Goal: Information Seeking & Learning: Learn about a topic

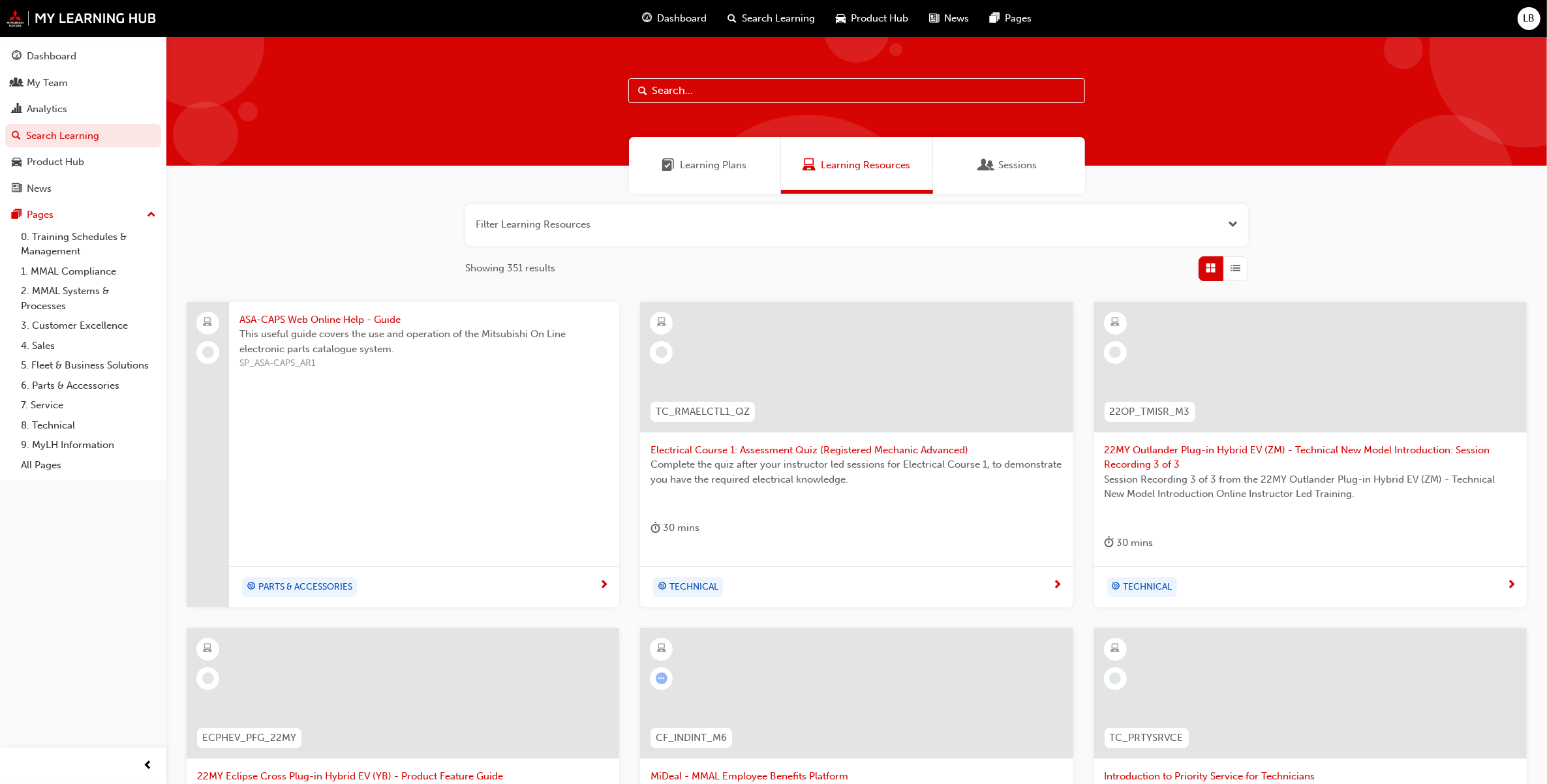
drag, startPoint x: 83, startPoint y: 240, endPoint x: 442, endPoint y: 292, distance: 362.7
click at [83, 240] on link "0. Training Schedules & Management" at bounding box center [88, 244] width 146 height 35
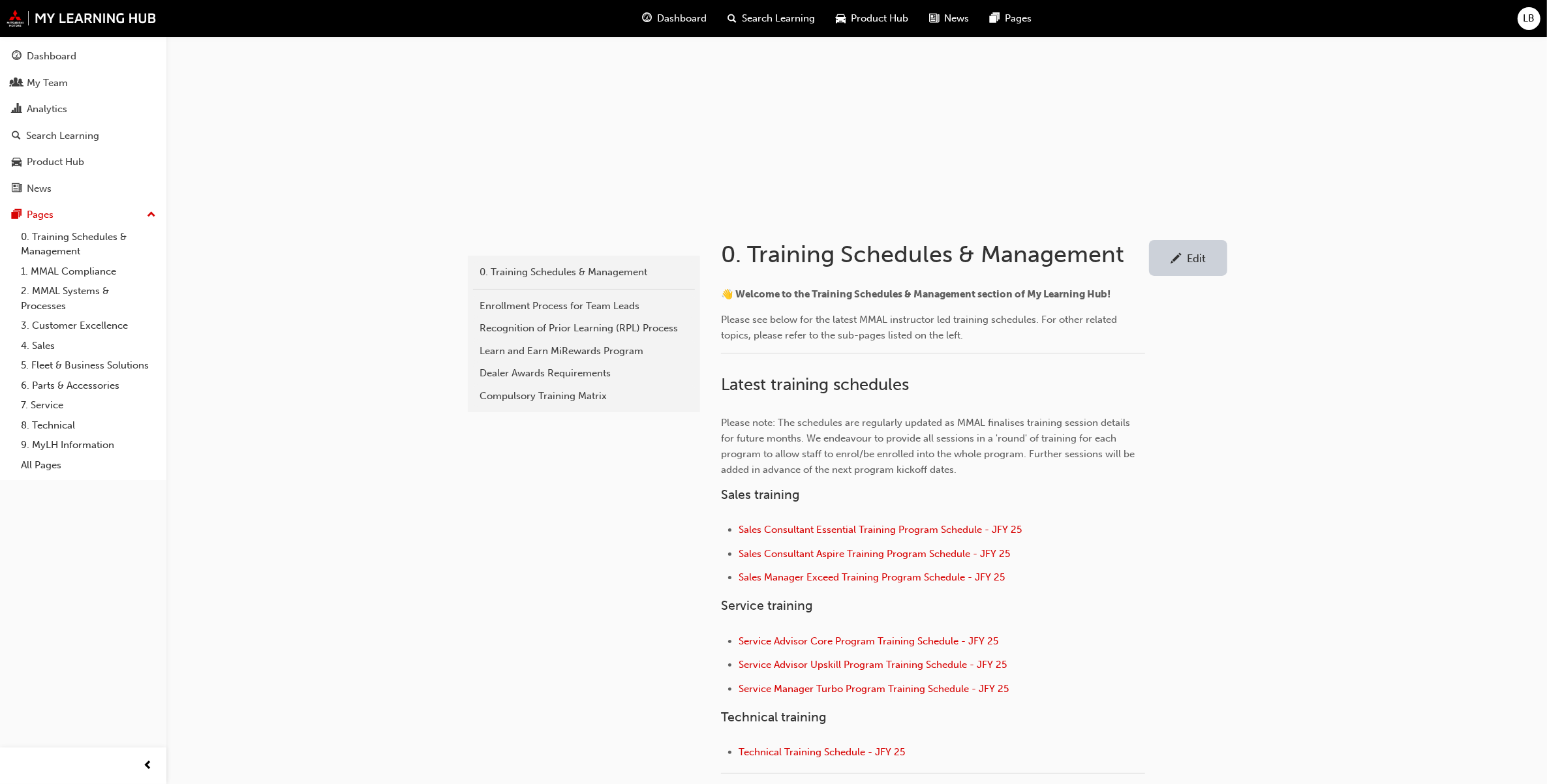
scroll to position [244, 0]
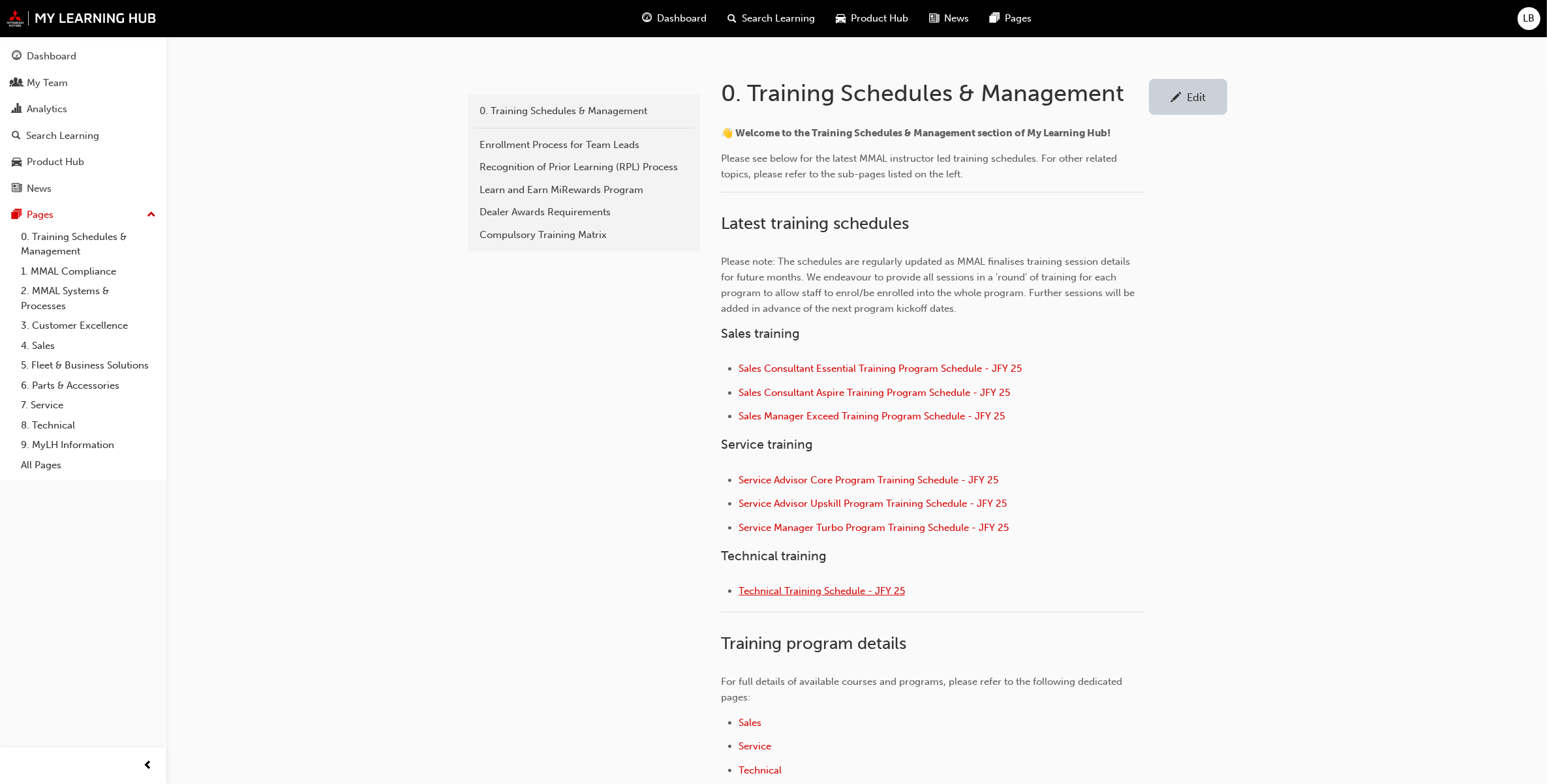
click at [812, 588] on span "Technical Training Schedule - JFY 25" at bounding box center [822, 591] width 166 height 12
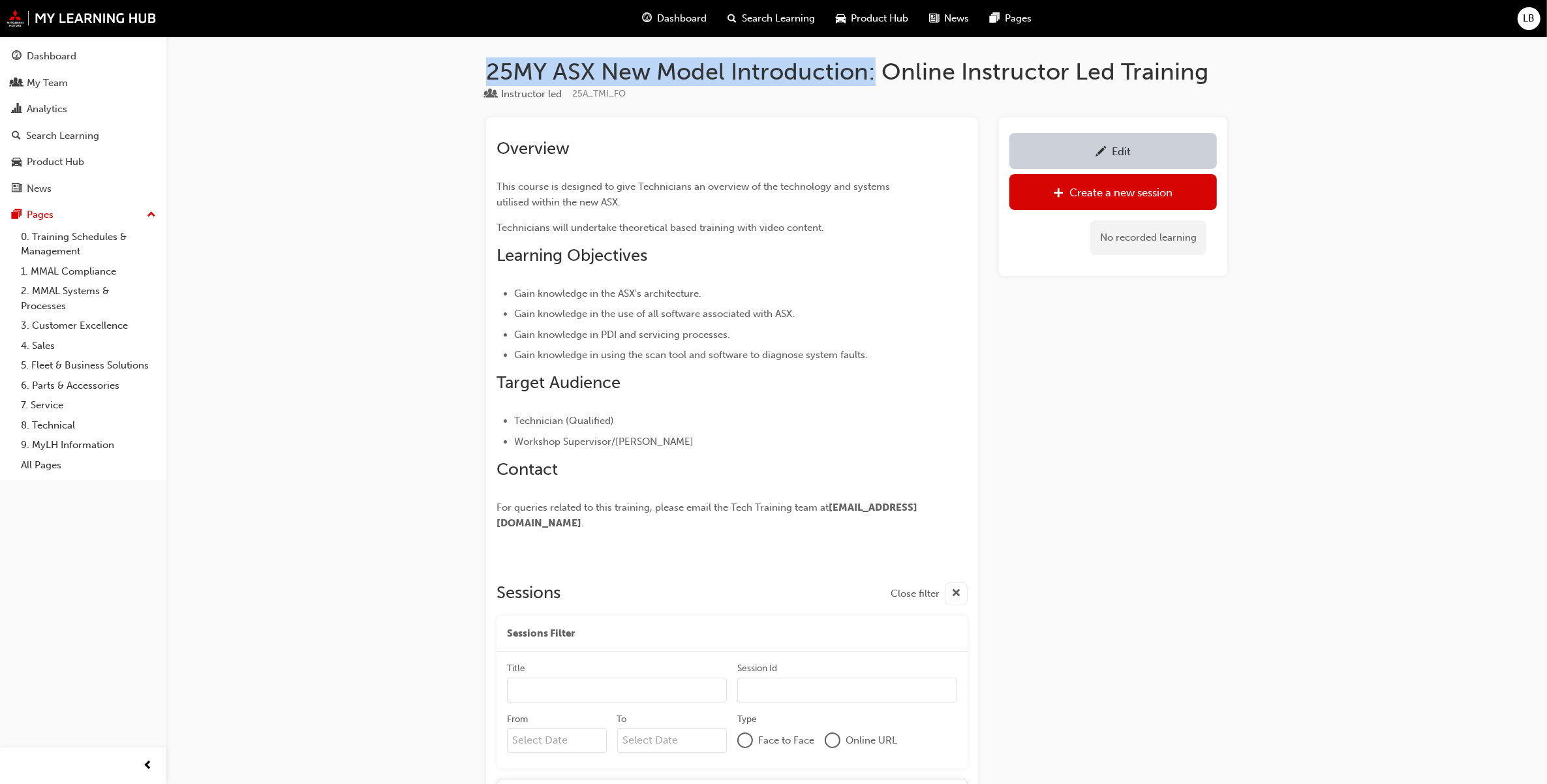
drag, startPoint x: 486, startPoint y: 76, endPoint x: 872, endPoint y: 64, distance: 386.2
click at [872, 64] on h1 "25MY ASX New Model Introduction: Online Instructor Led Training" at bounding box center [856, 71] width 741 height 29
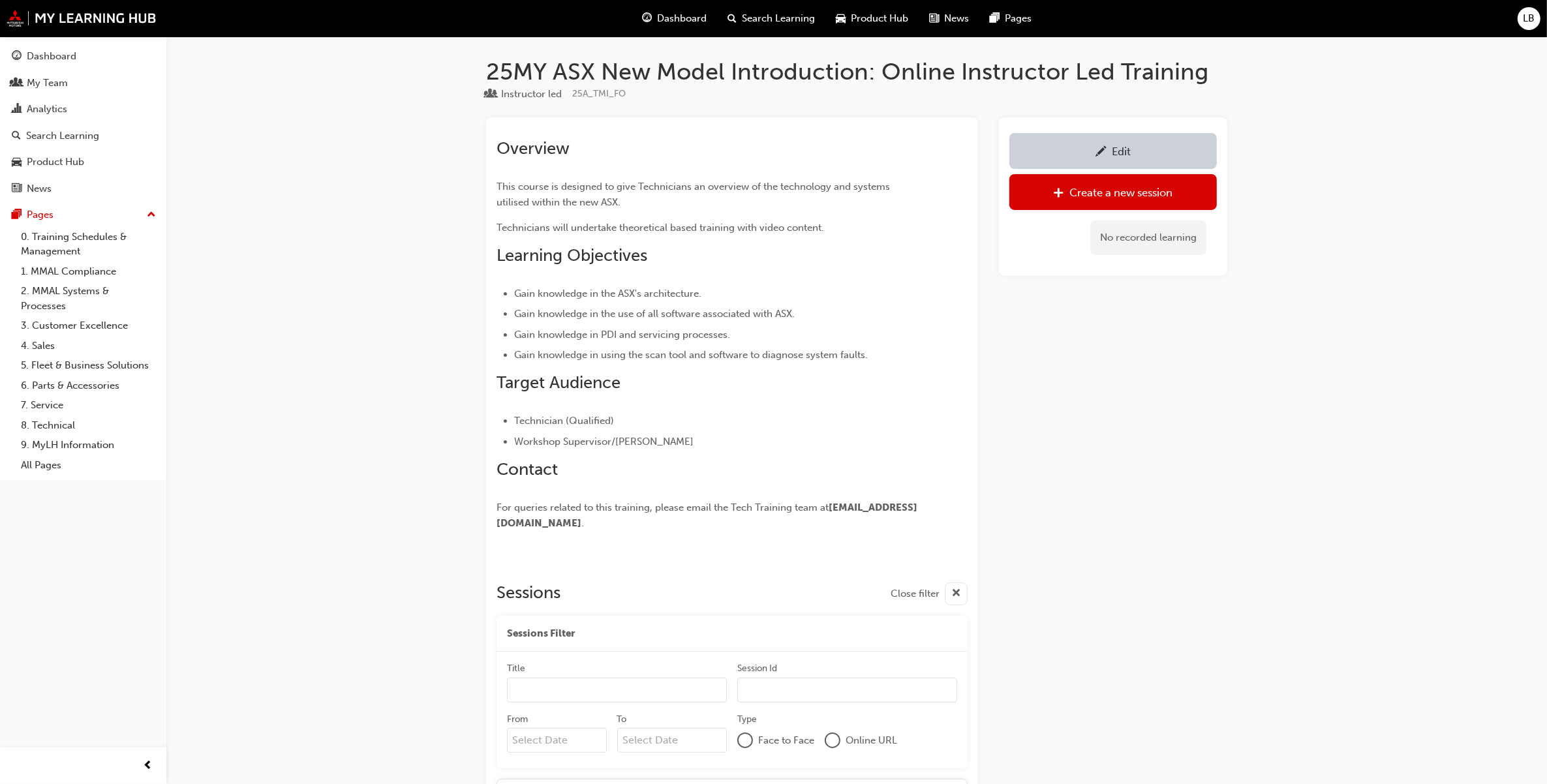
drag, startPoint x: 872, startPoint y: 64, endPoint x: 879, endPoint y: 70, distance: 9.2
click at [879, 70] on h1 "25MY ASX New Model Introduction: Online Instructor Led Training" at bounding box center [856, 71] width 741 height 29
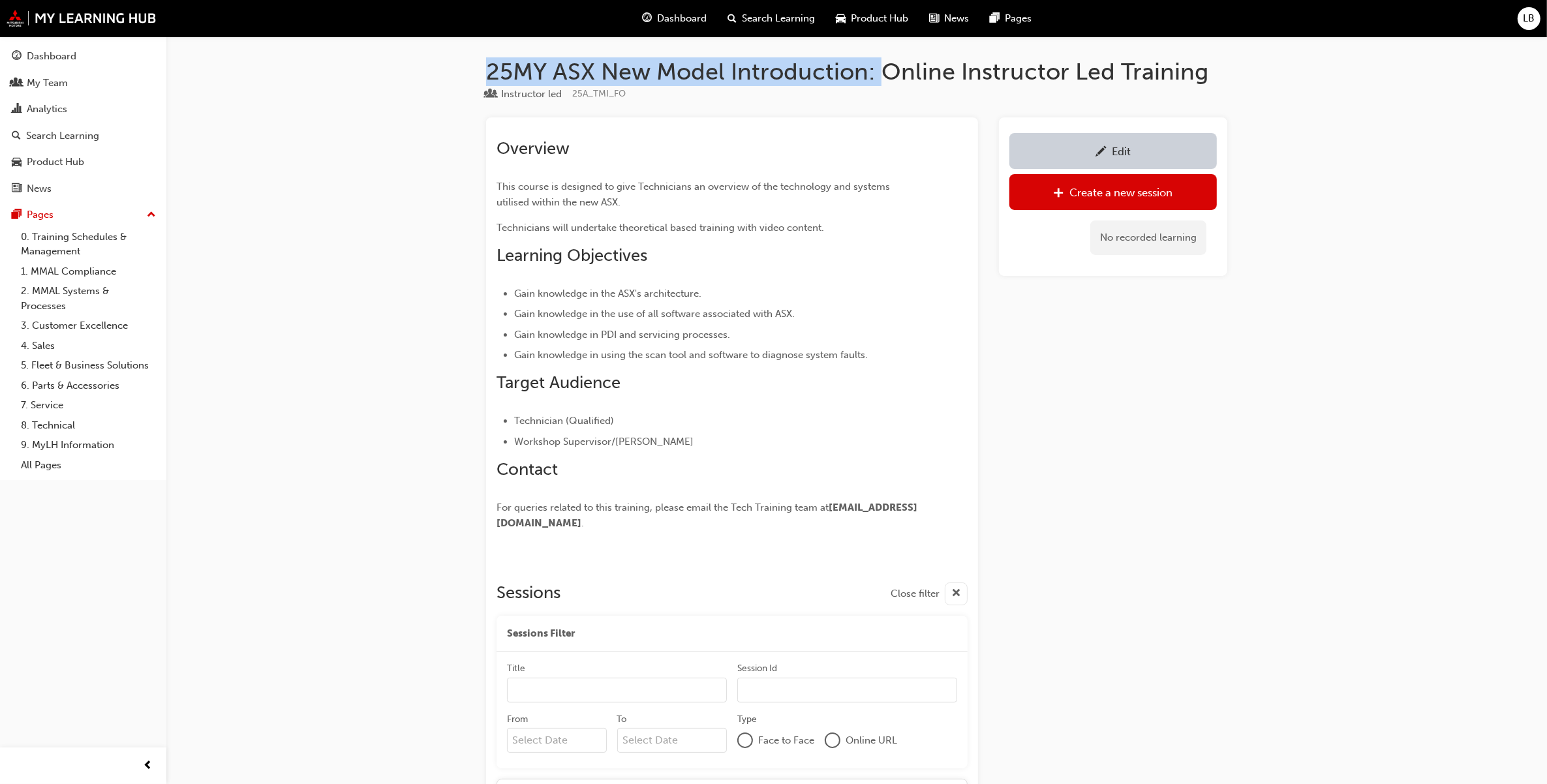
drag, startPoint x: 879, startPoint y: 70, endPoint x: 484, endPoint y: 72, distance: 395.0
